Goal: Task Accomplishment & Management: Manage account settings

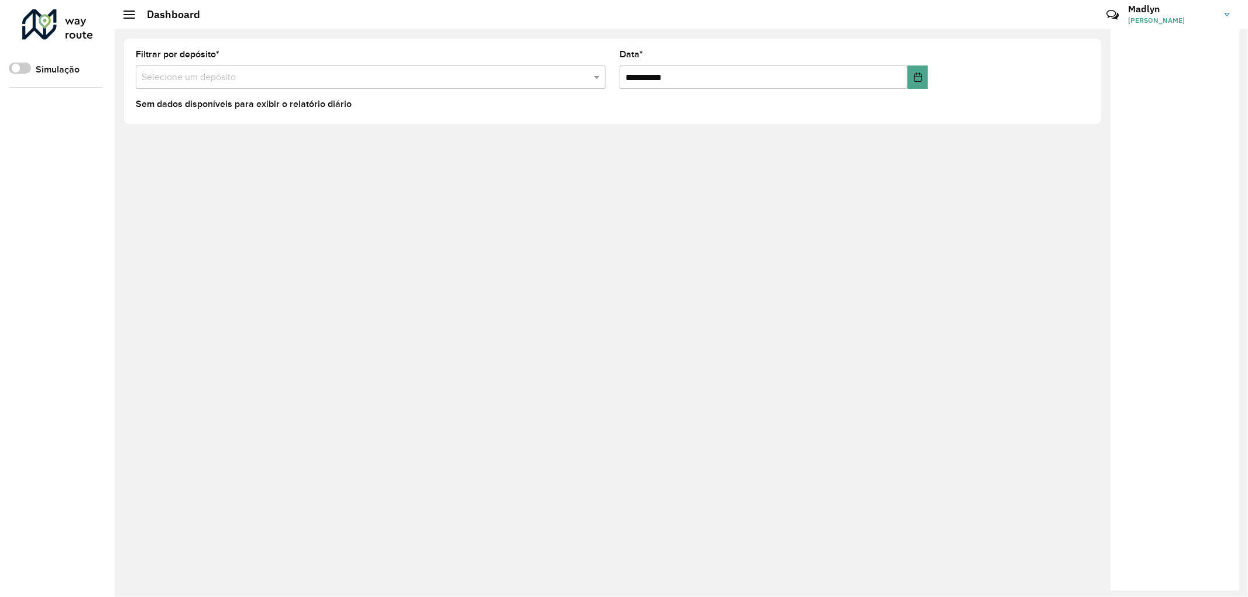
click at [131, 18] on span at bounding box center [129, 18] width 12 height 1
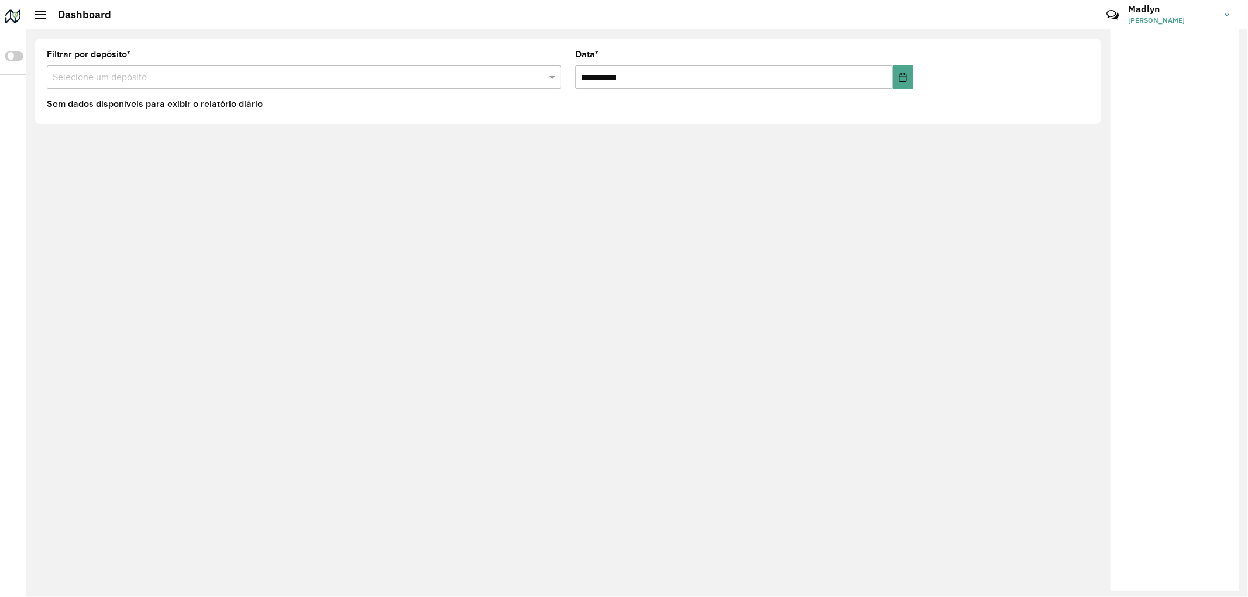
click at [45, 18] on span at bounding box center [41, 18] width 12 height 1
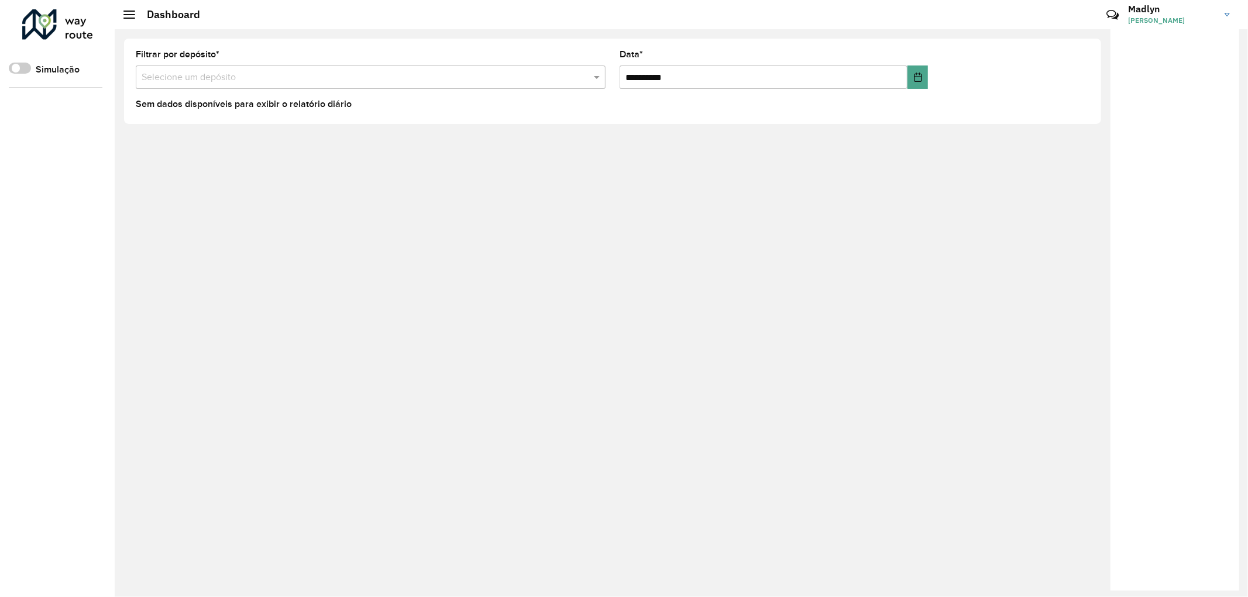
click at [1183, 12] on h3 "Madlyn" at bounding box center [1172, 9] width 88 height 11
click at [1208, 130] on span at bounding box center [1210, 128] width 22 height 11
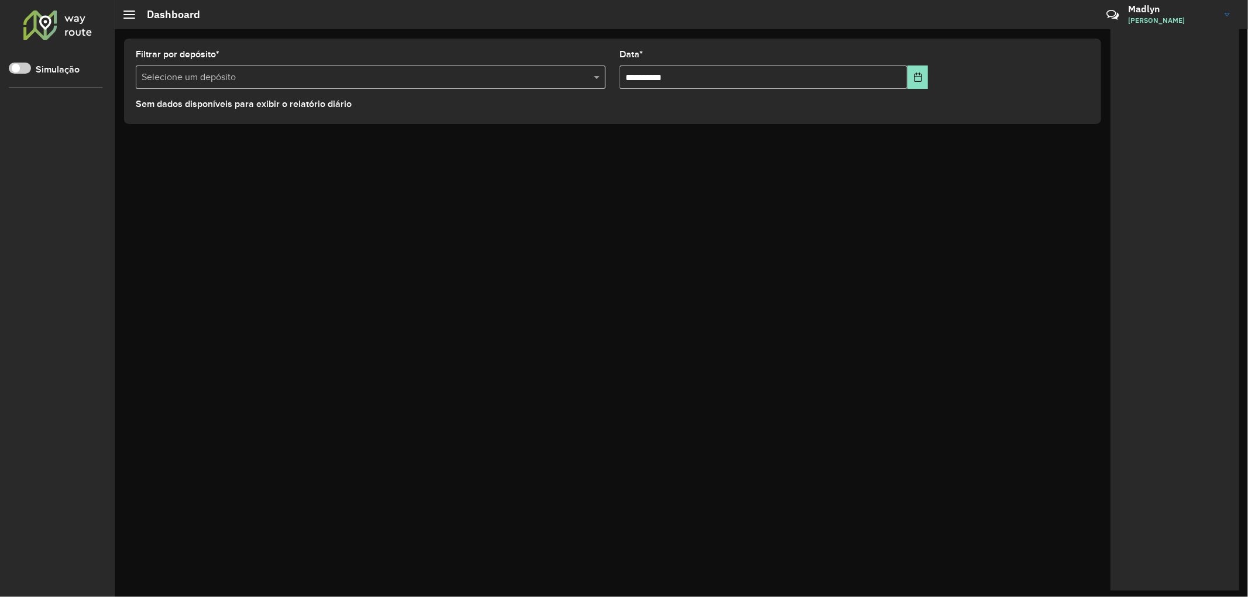
click at [1174, 20] on span "[PERSON_NAME]" at bounding box center [1172, 20] width 88 height 11
click at [1182, 92] on link "Encerrar sessão" at bounding box center [1181, 94] width 103 height 36
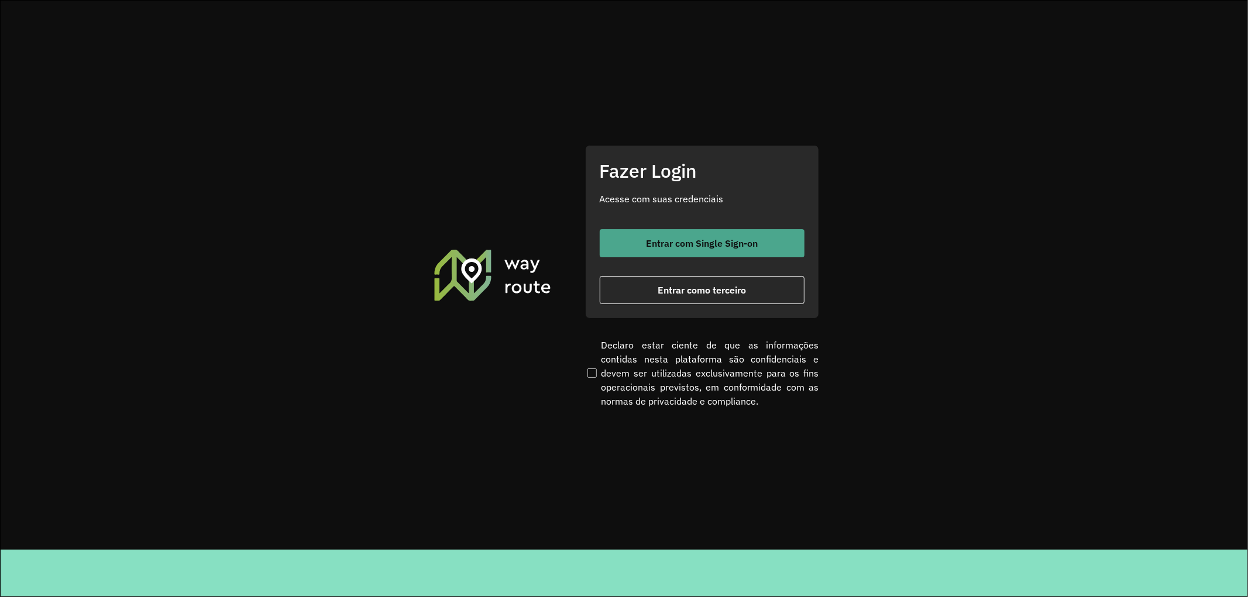
click at [645, 247] on button "Entrar com Single Sign-on" at bounding box center [702, 243] width 205 height 28
